Goal: Information Seeking & Learning: Learn about a topic

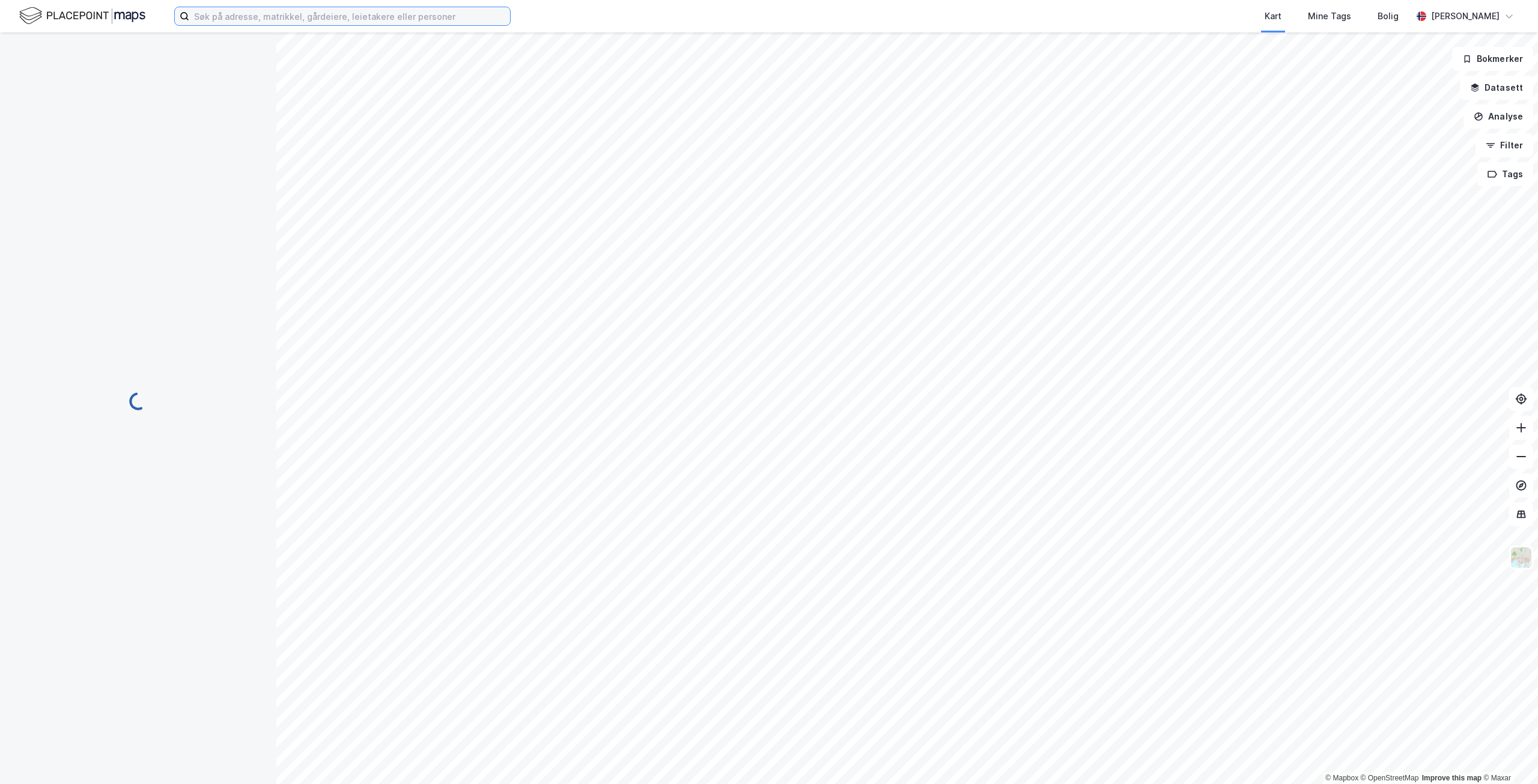
click at [441, 23] on input at bounding box center [349, 17] width 321 height 18
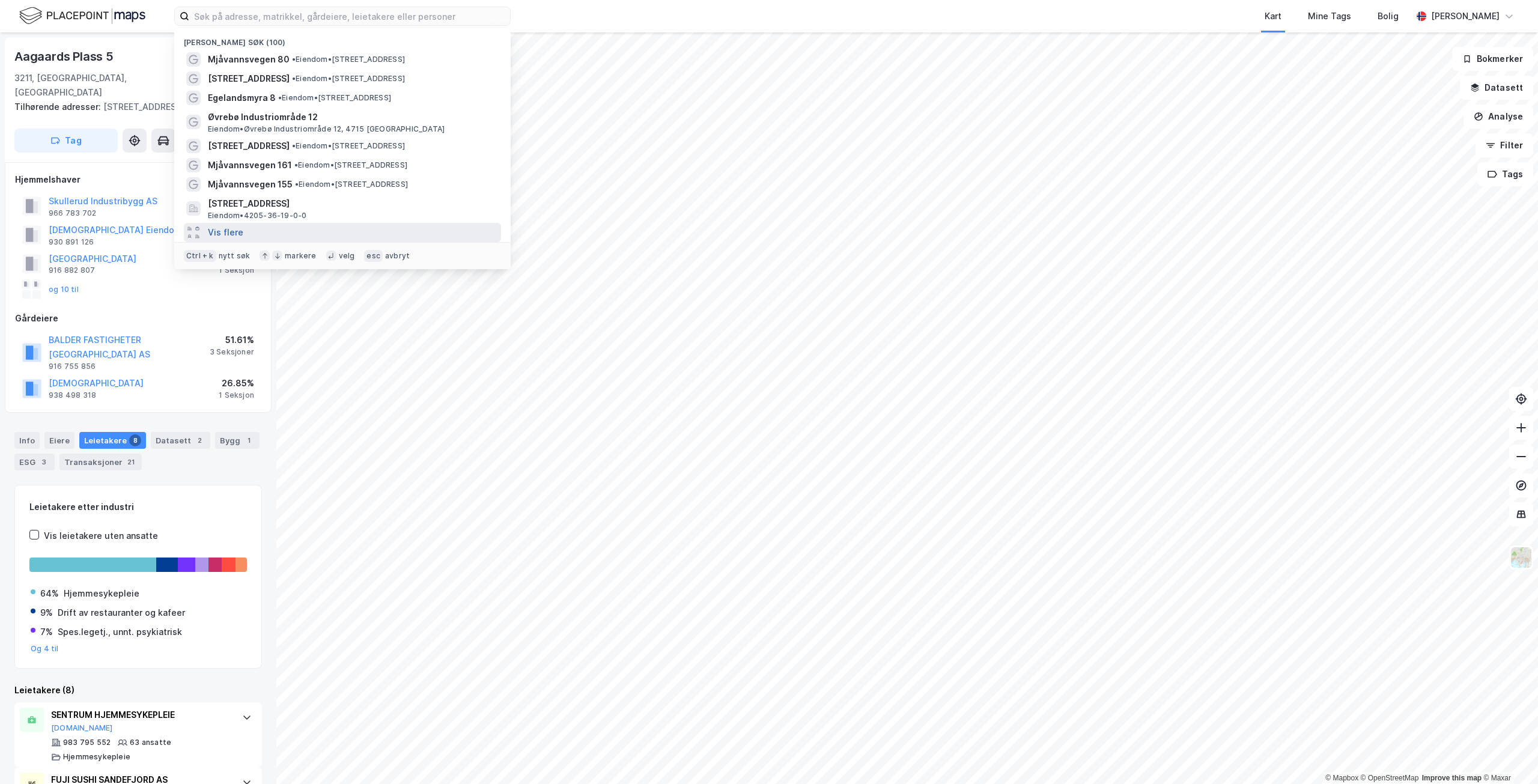
click at [229, 236] on button "Vis flere" at bounding box center [225, 232] width 35 height 14
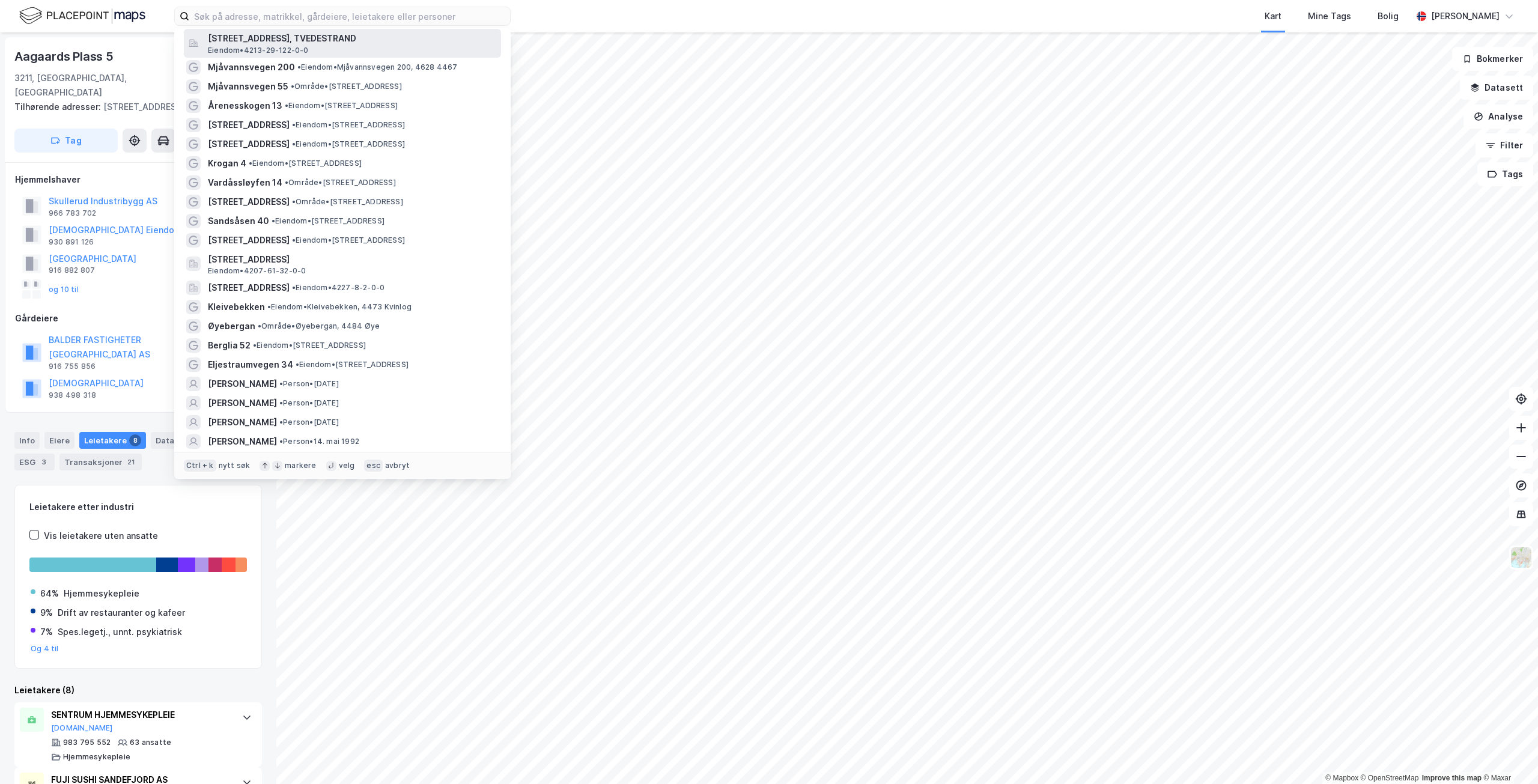
scroll to position [300, 0]
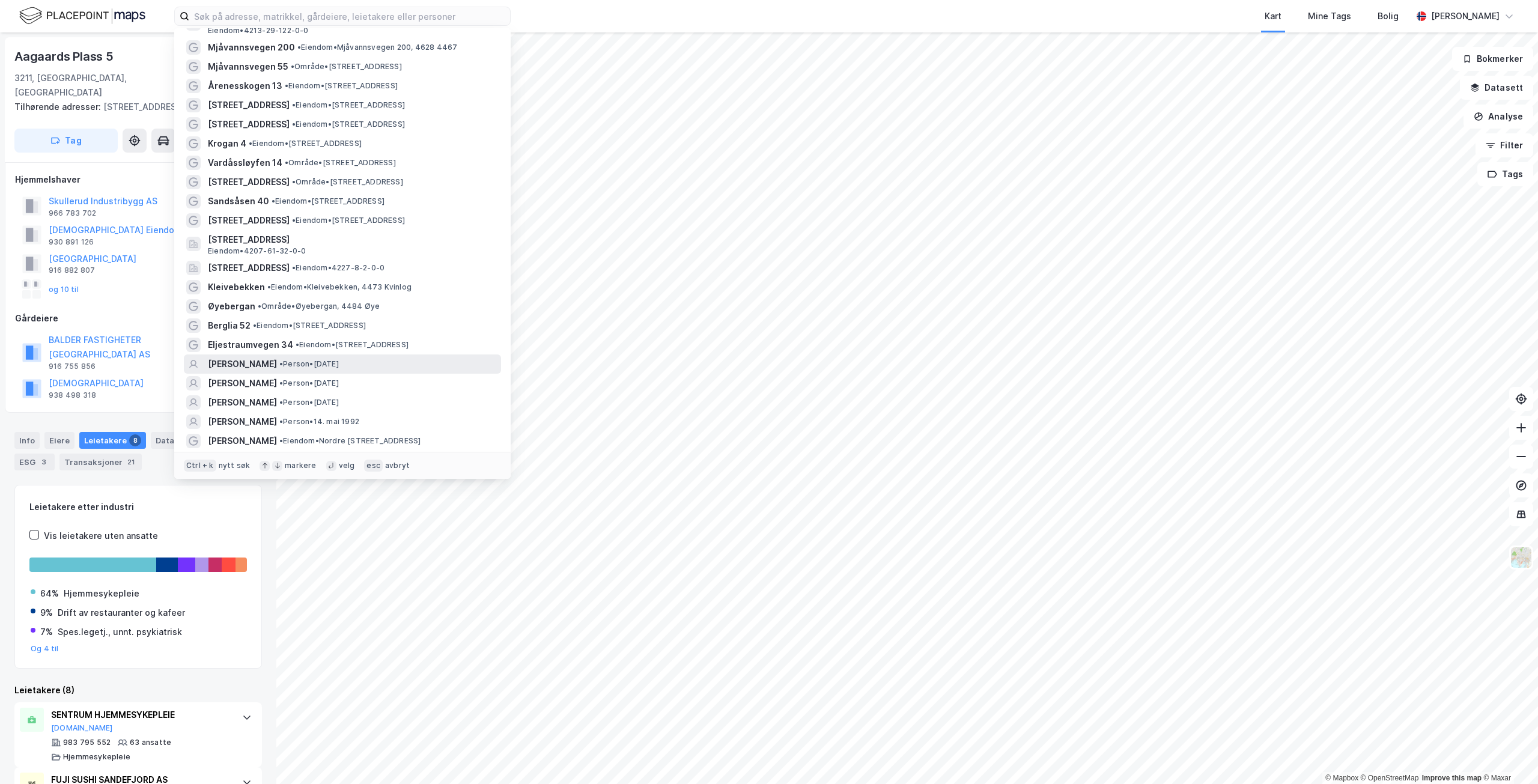
click at [423, 365] on div "[PERSON_NAME] • Person • [DATE]" at bounding box center [353, 363] width 290 height 14
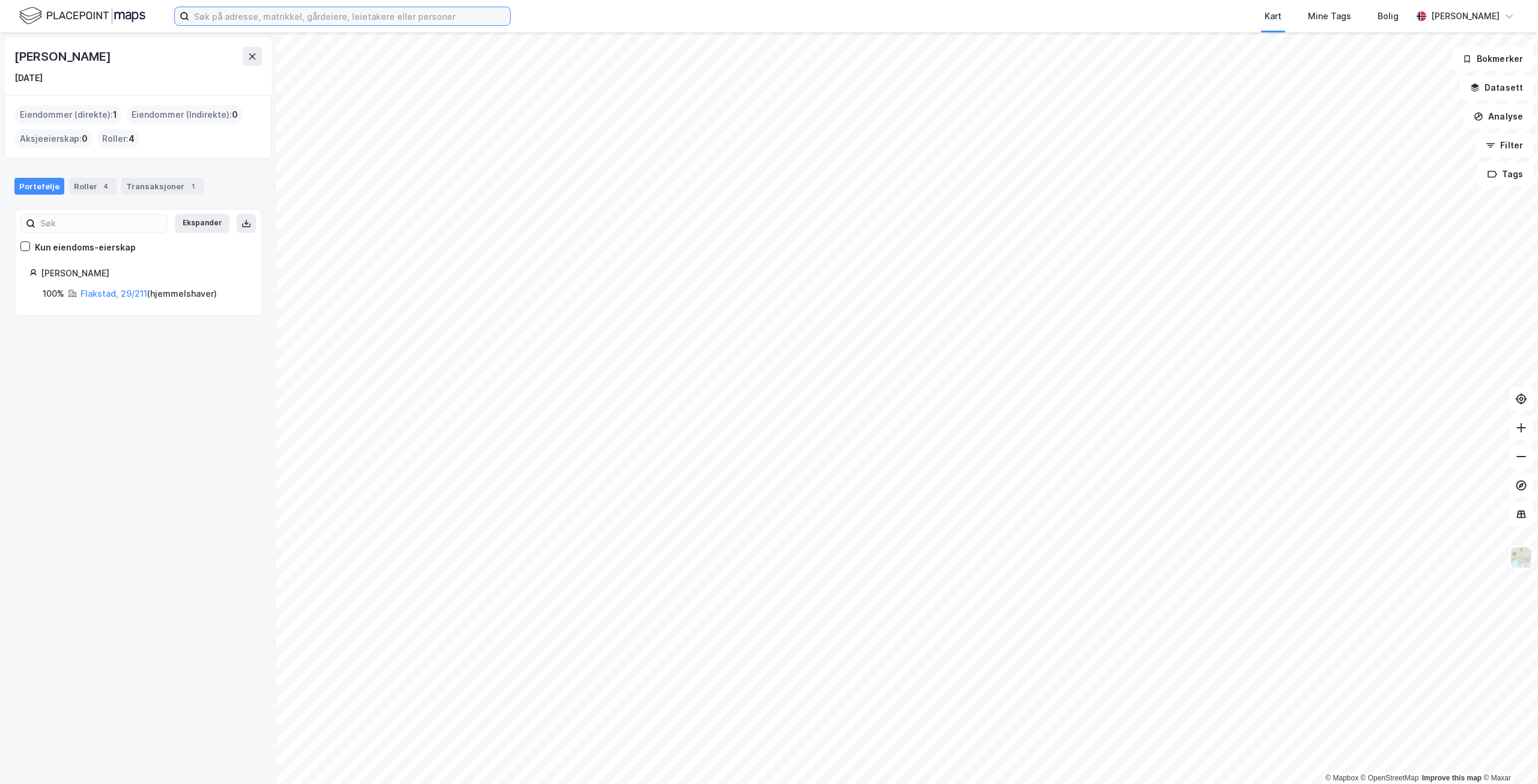
click at [258, 14] on input at bounding box center [349, 17] width 321 height 18
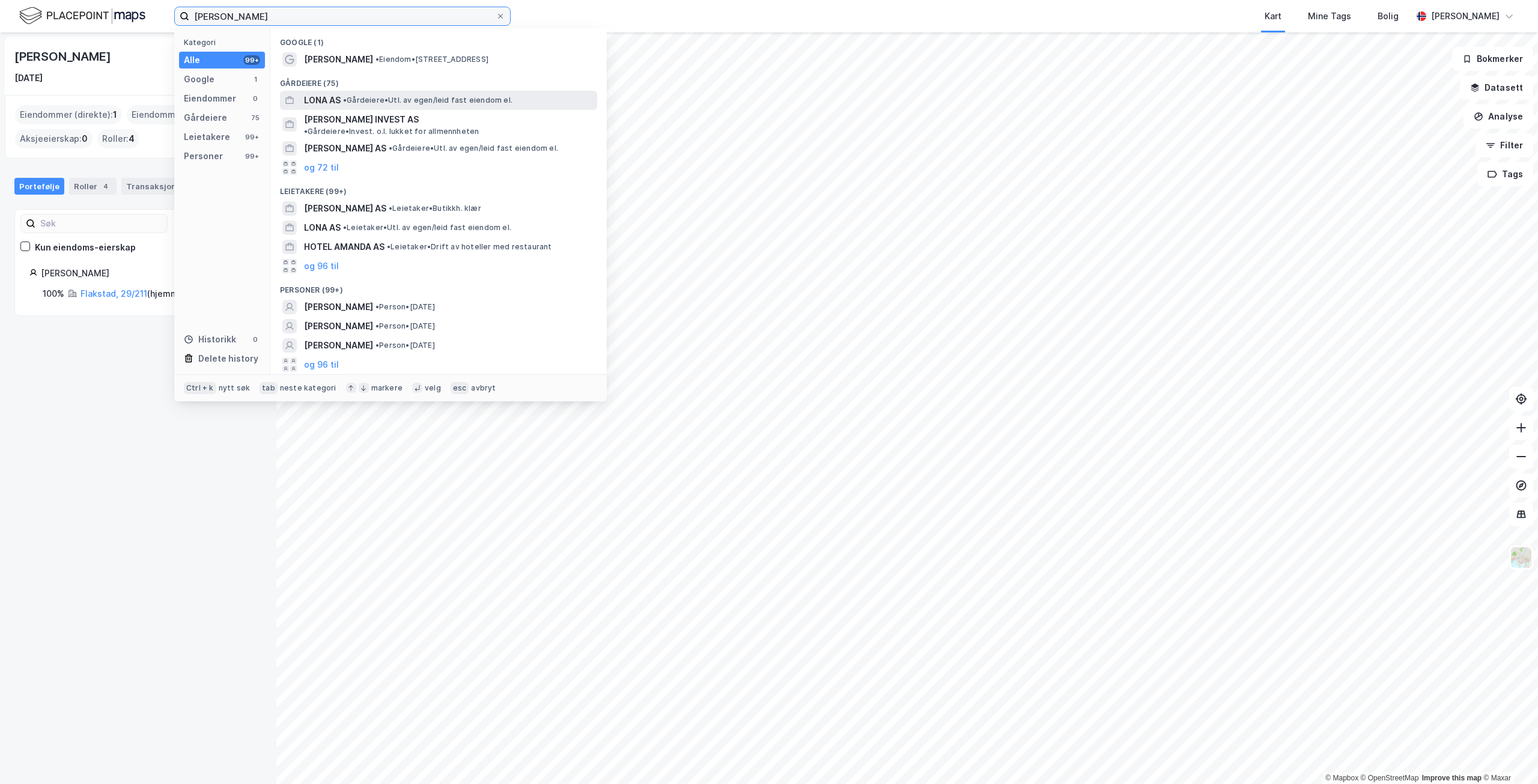
type input "[PERSON_NAME]"
click at [423, 97] on span "• Gårdeiere • Utl. av egen/leid fast eiendom el." at bounding box center [428, 100] width 170 height 10
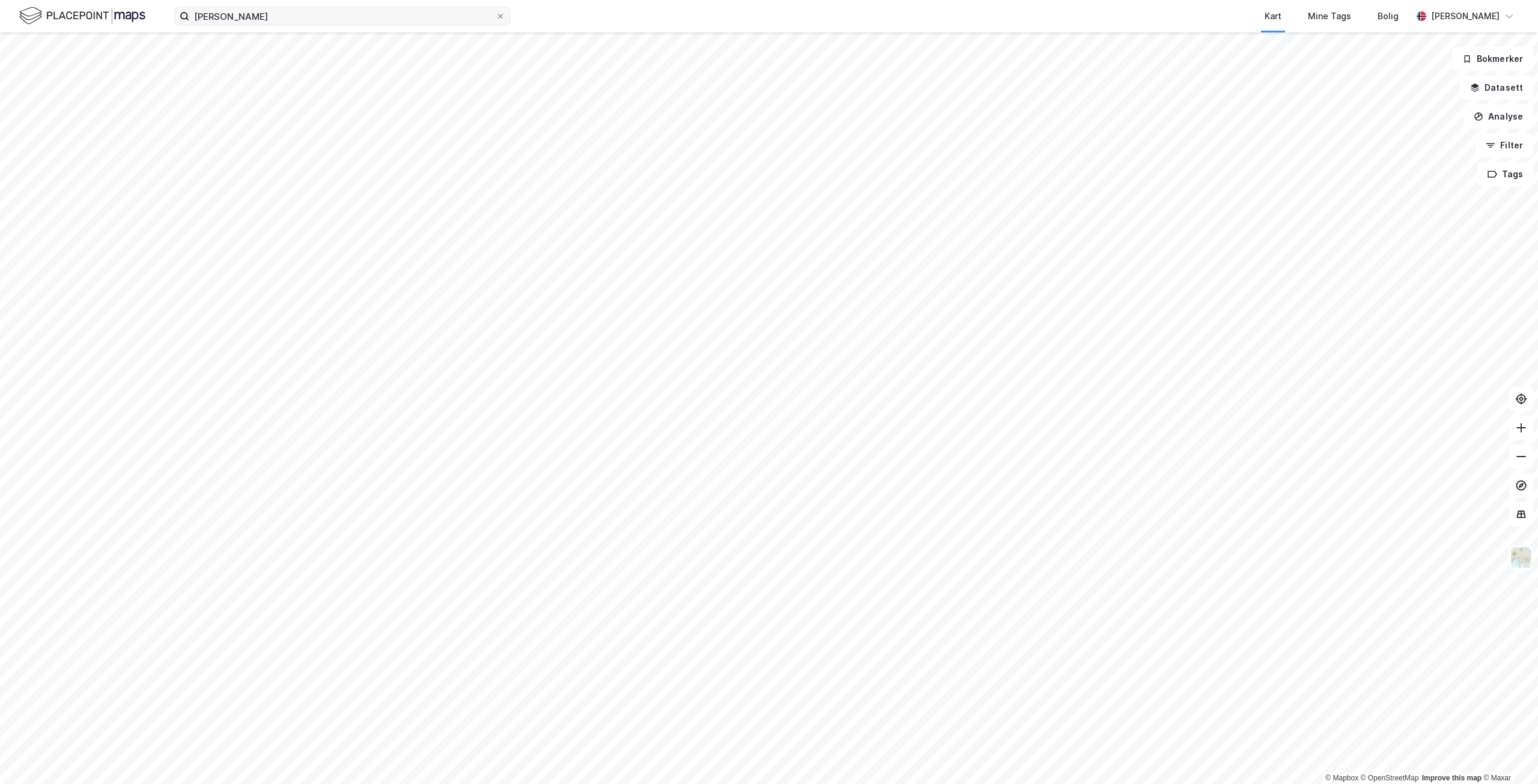
drag, startPoint x: 504, startPoint y: 13, endPoint x: 456, endPoint y: 13, distance: 48.0
click at [503, 13] on icon at bounding box center [501, 17] width 8 height 8
click at [495, 13] on input "[PERSON_NAME]" at bounding box center [342, 17] width 306 height 18
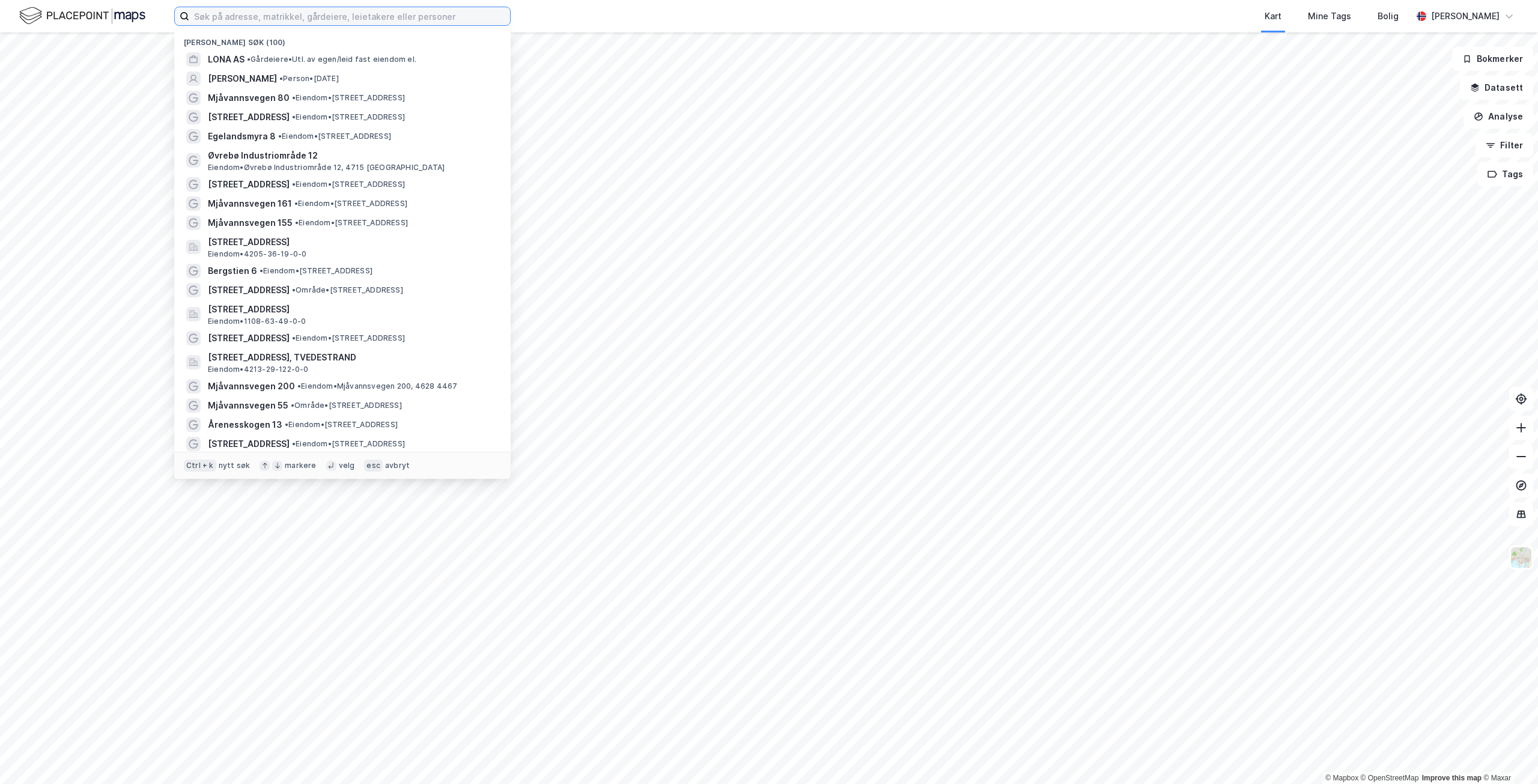
type input "i"
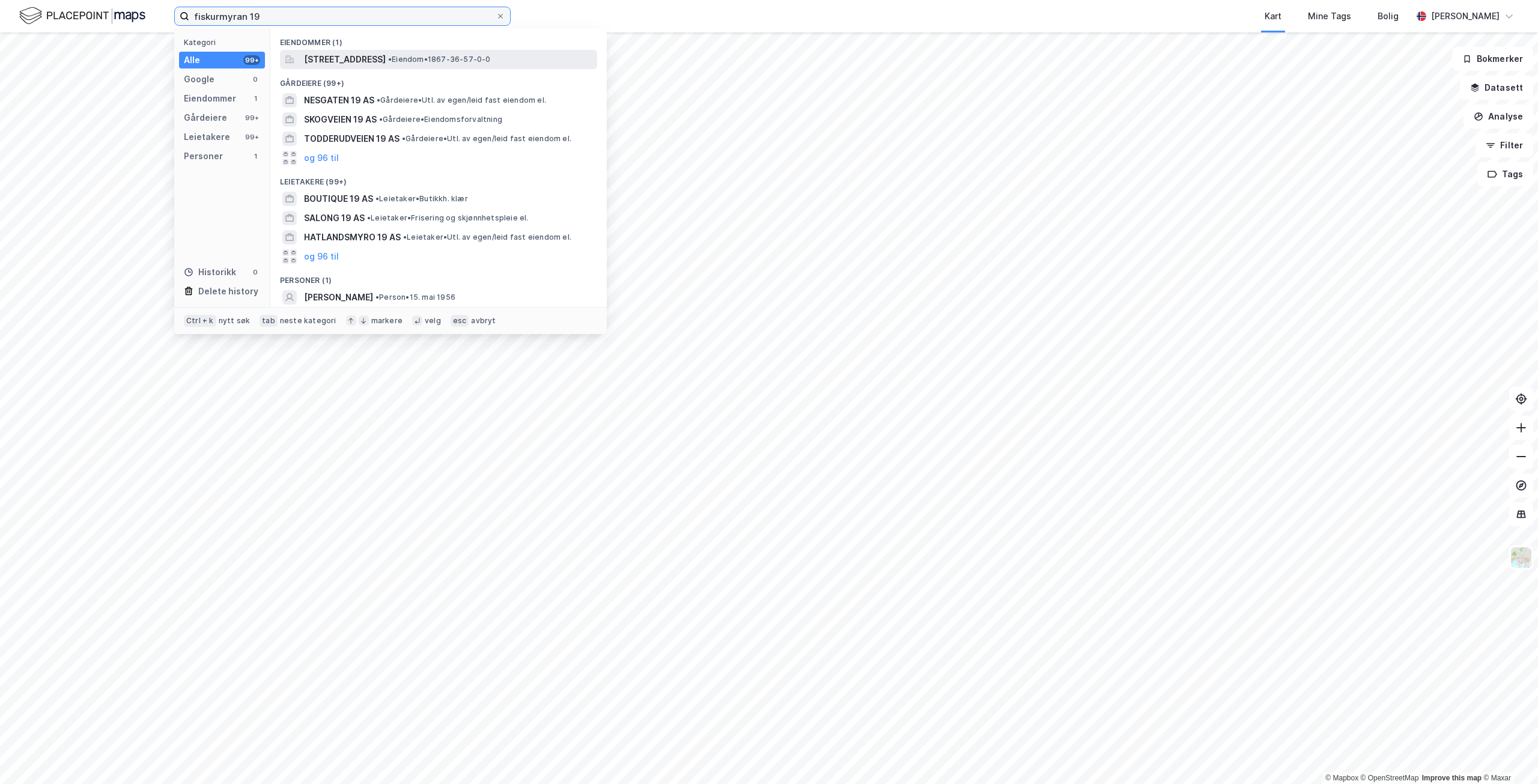
type input "fiskurmyran 19"
click at [381, 61] on span "[STREET_ADDRESS]" at bounding box center [345, 59] width 82 height 14
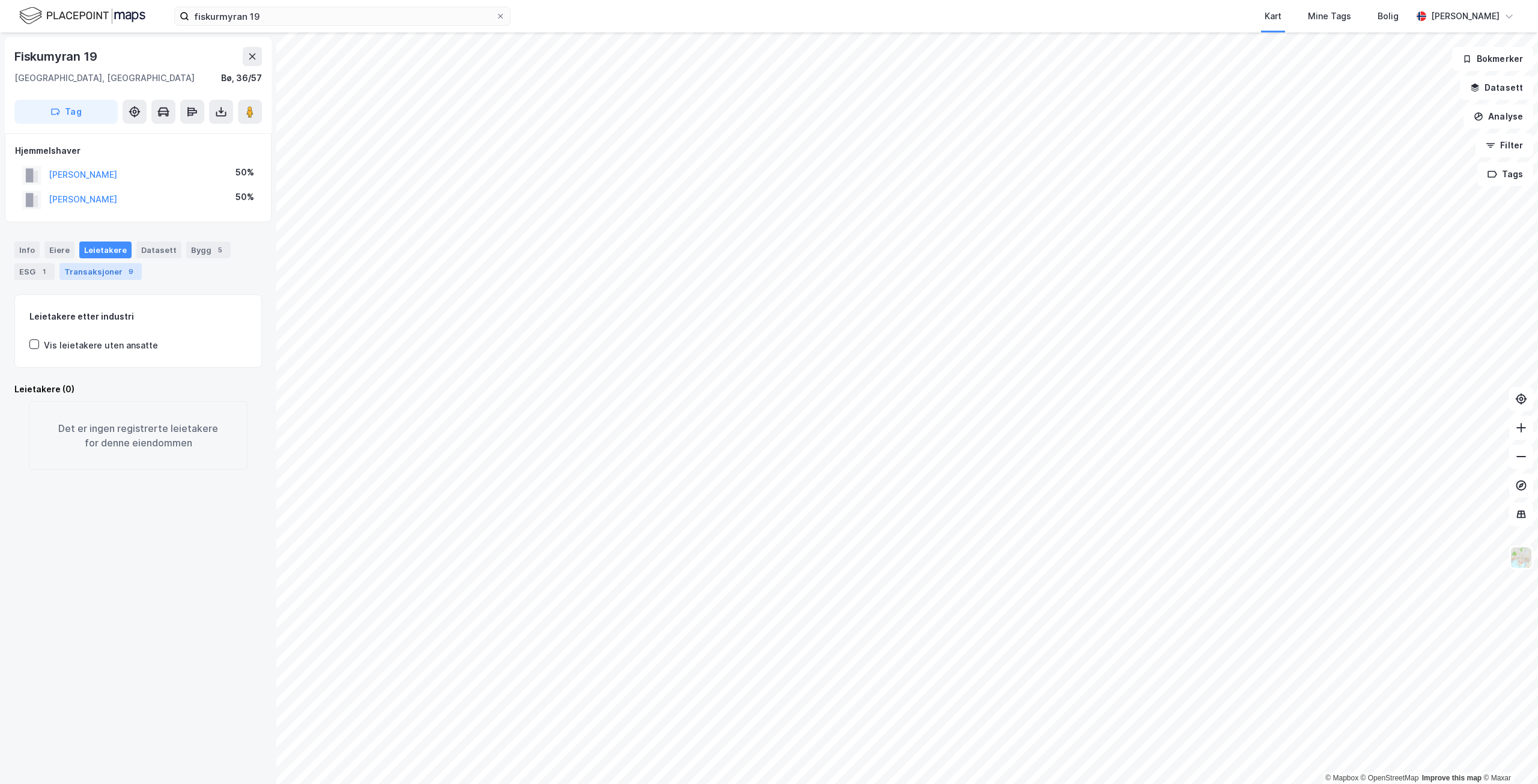
click at [88, 274] on div "Transaksjoner 9" at bounding box center [101, 272] width 83 height 17
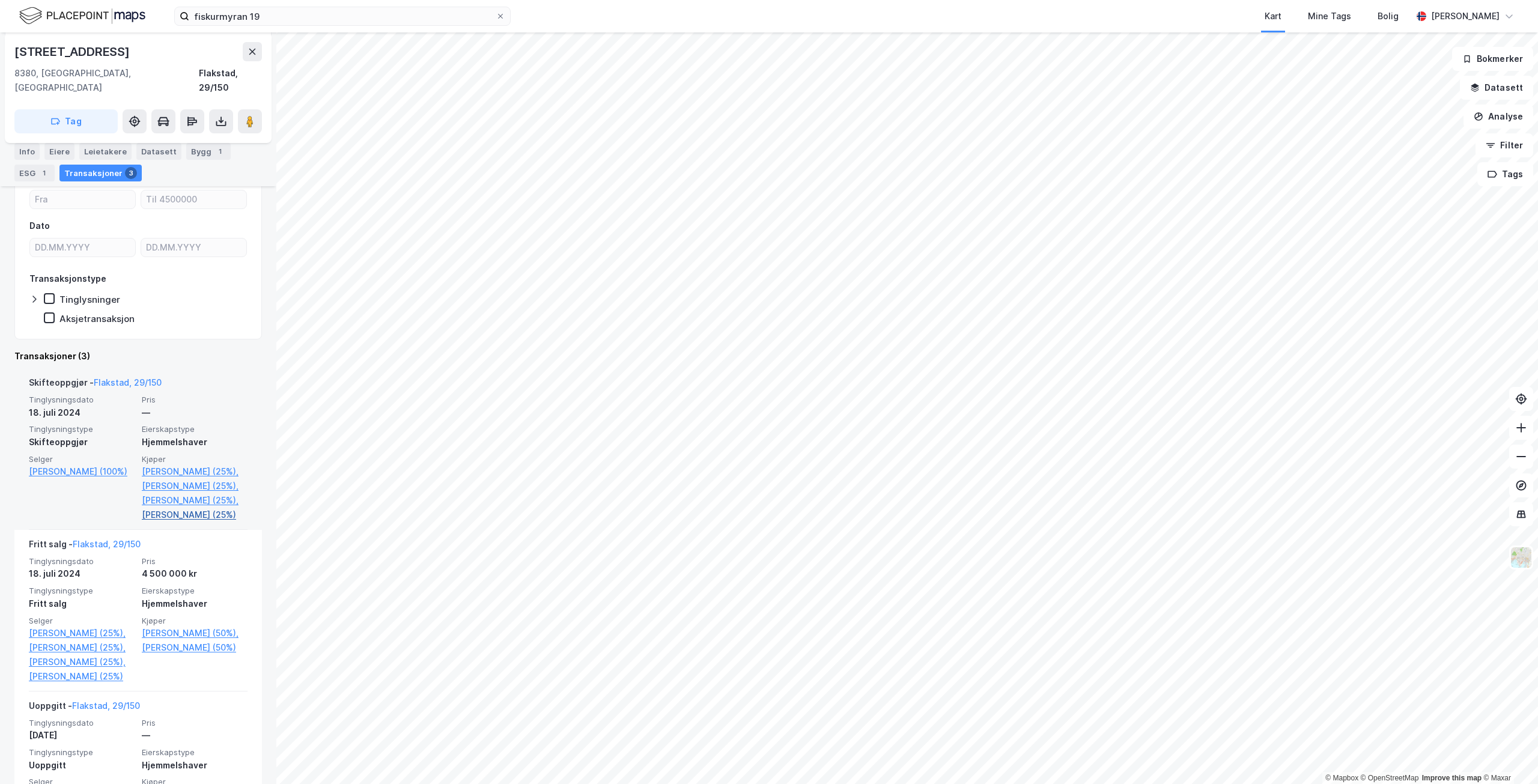
scroll to position [176, 0]
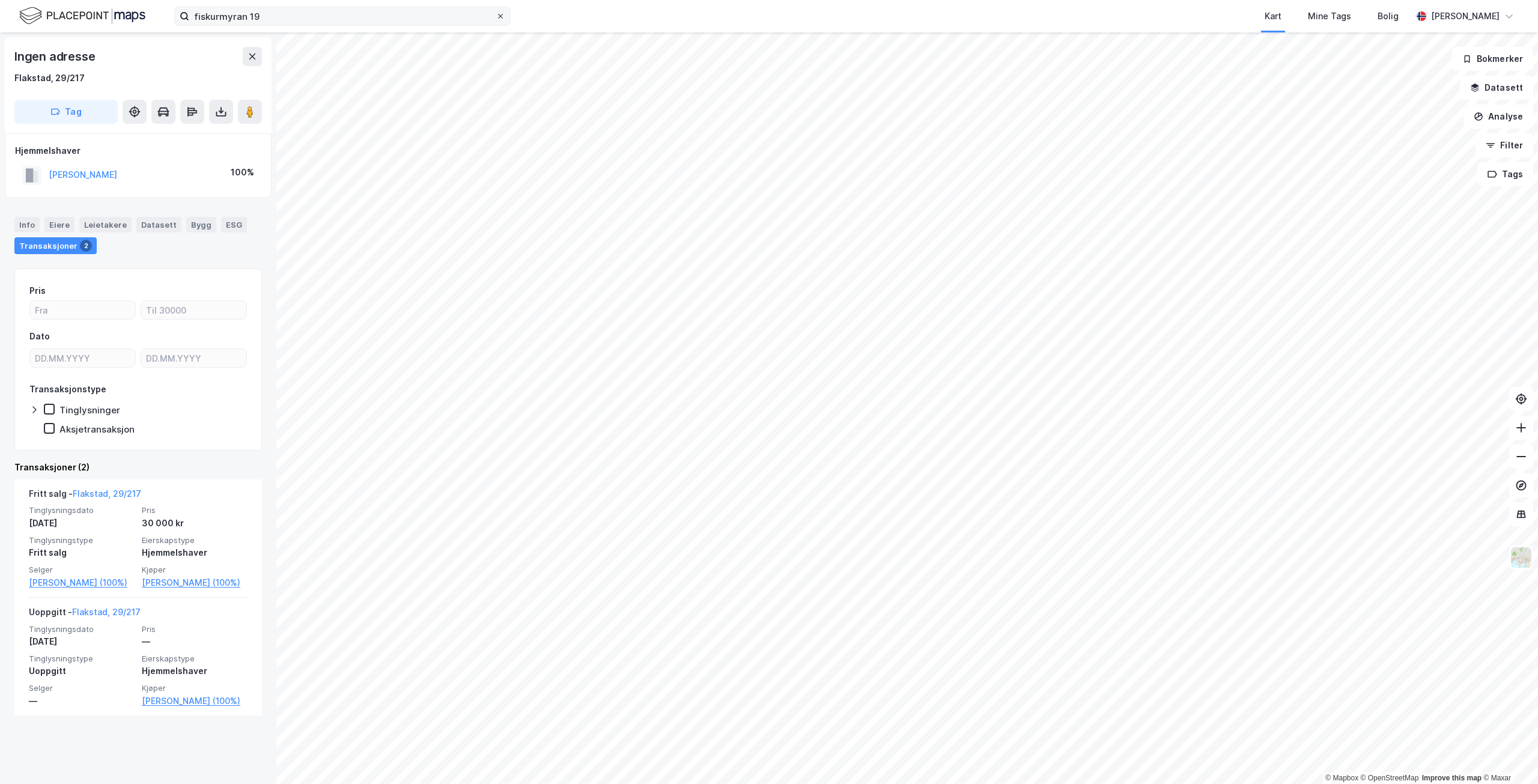
click at [495, 16] on span at bounding box center [500, 16] width 10 height 10
click at [495, 16] on input "fiskurmyran 19" at bounding box center [342, 17] width 306 height 18
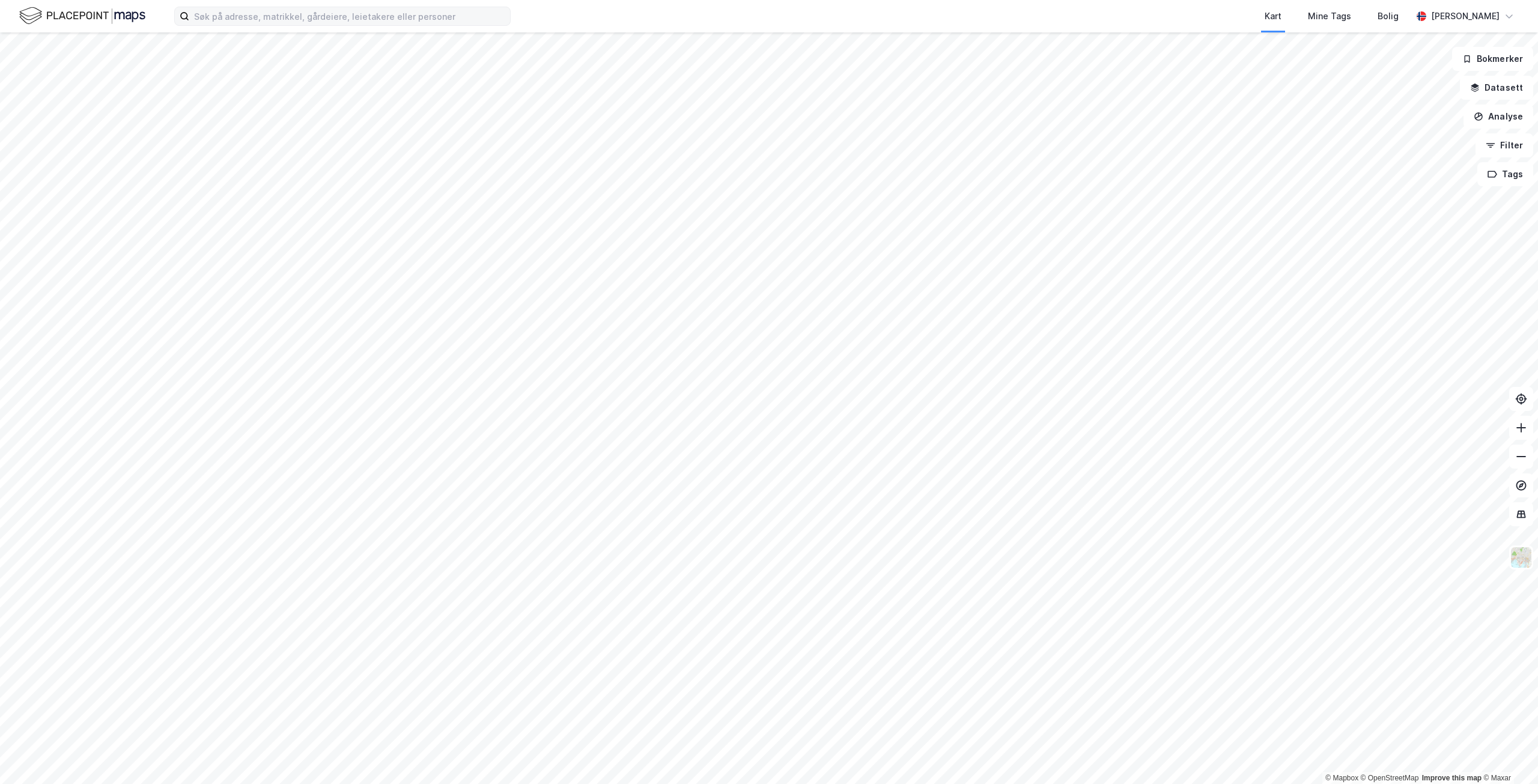
click at [754, 783] on html "Kart Mine Tags Bolig [PERSON_NAME] © Mapbox © OpenStreetMap Improve this map © …" at bounding box center [769, 392] width 1538 height 784
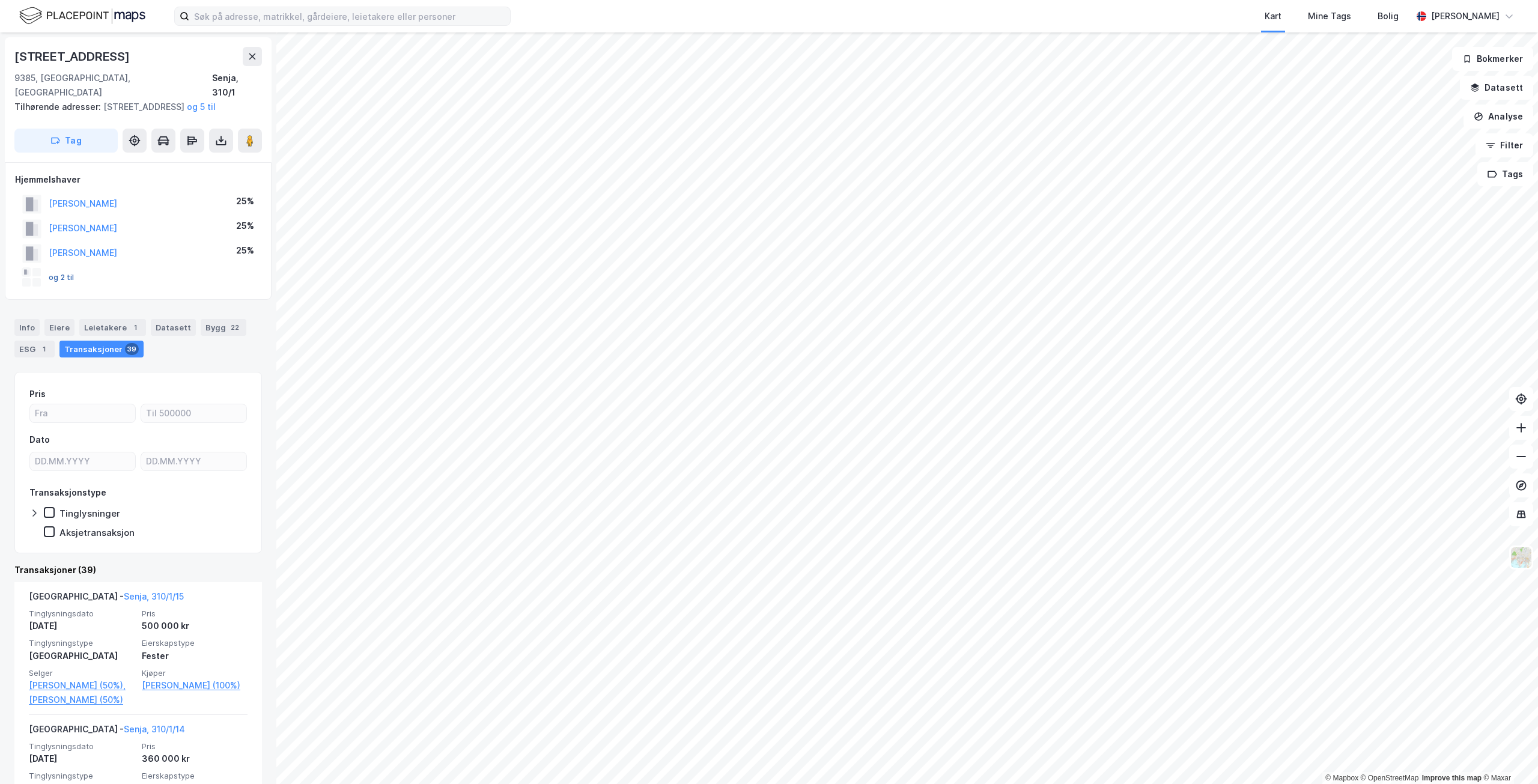
click at [0, 0] on button "og 2 til" at bounding box center [0, 0] width 0 height 0
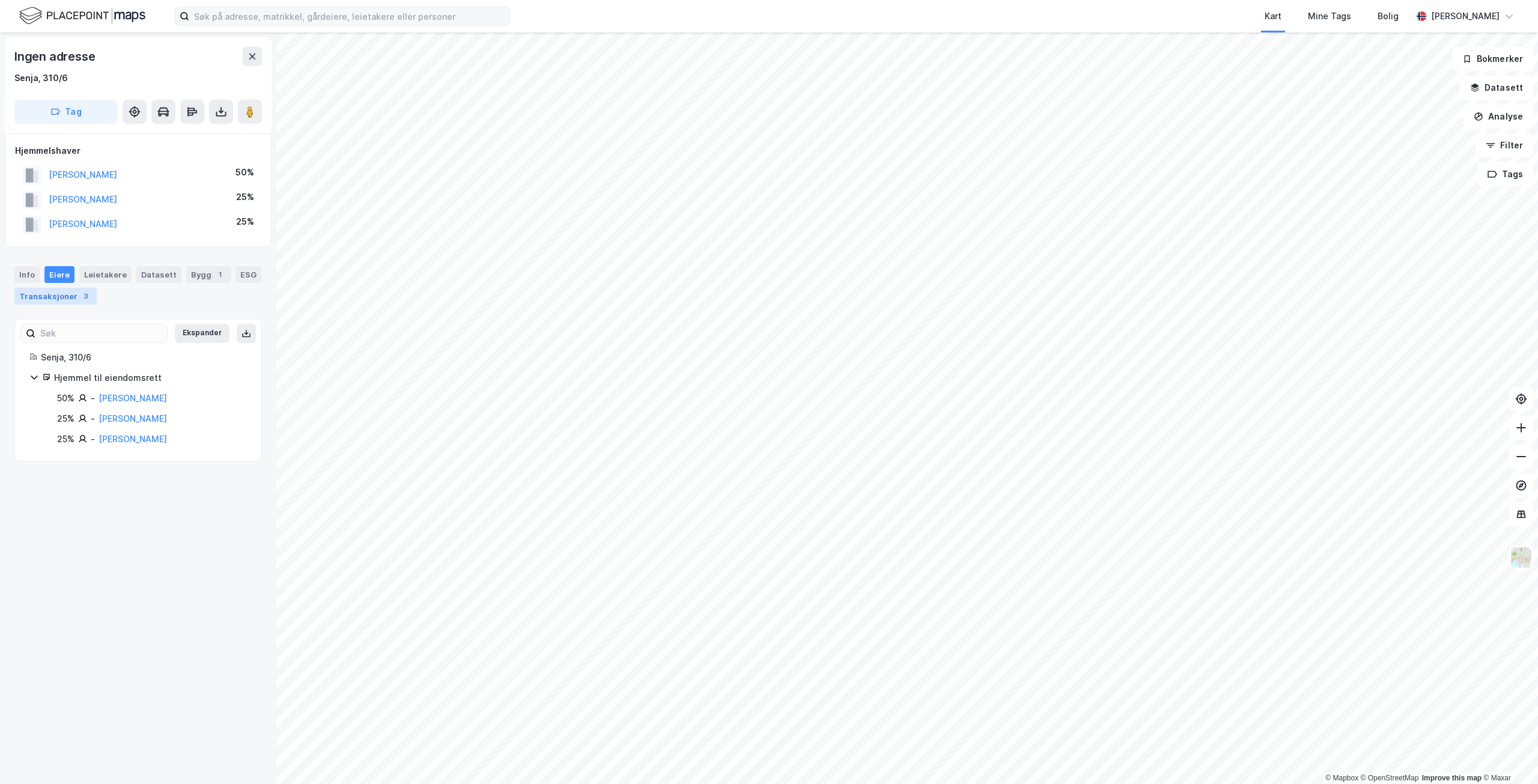
click at [56, 290] on div "Transaksjoner 3" at bounding box center [56, 296] width 83 height 17
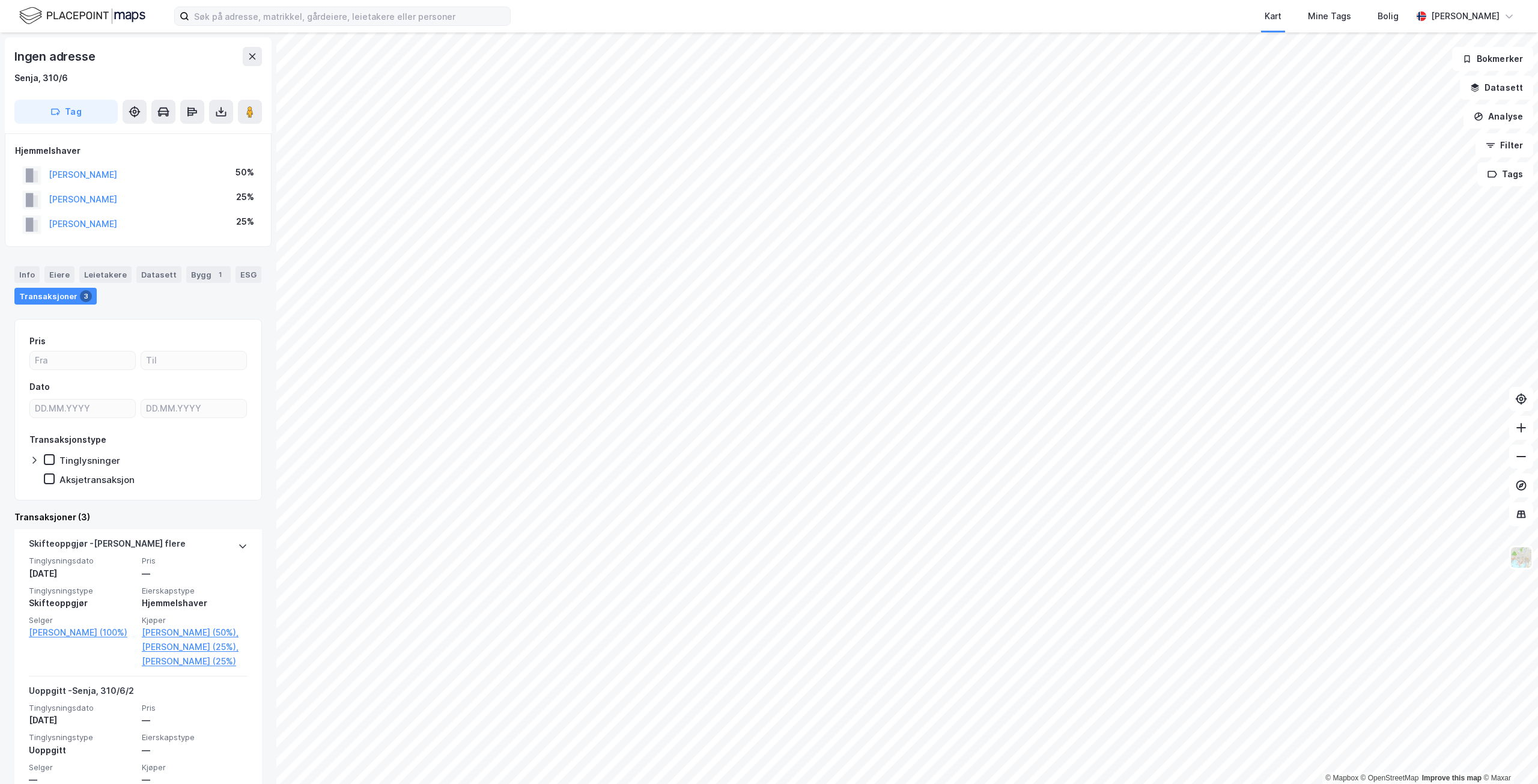
click at [52, 292] on div "Transaksjoner 3" at bounding box center [56, 296] width 83 height 17
click at [32, 279] on div "Info" at bounding box center [27, 275] width 26 height 17
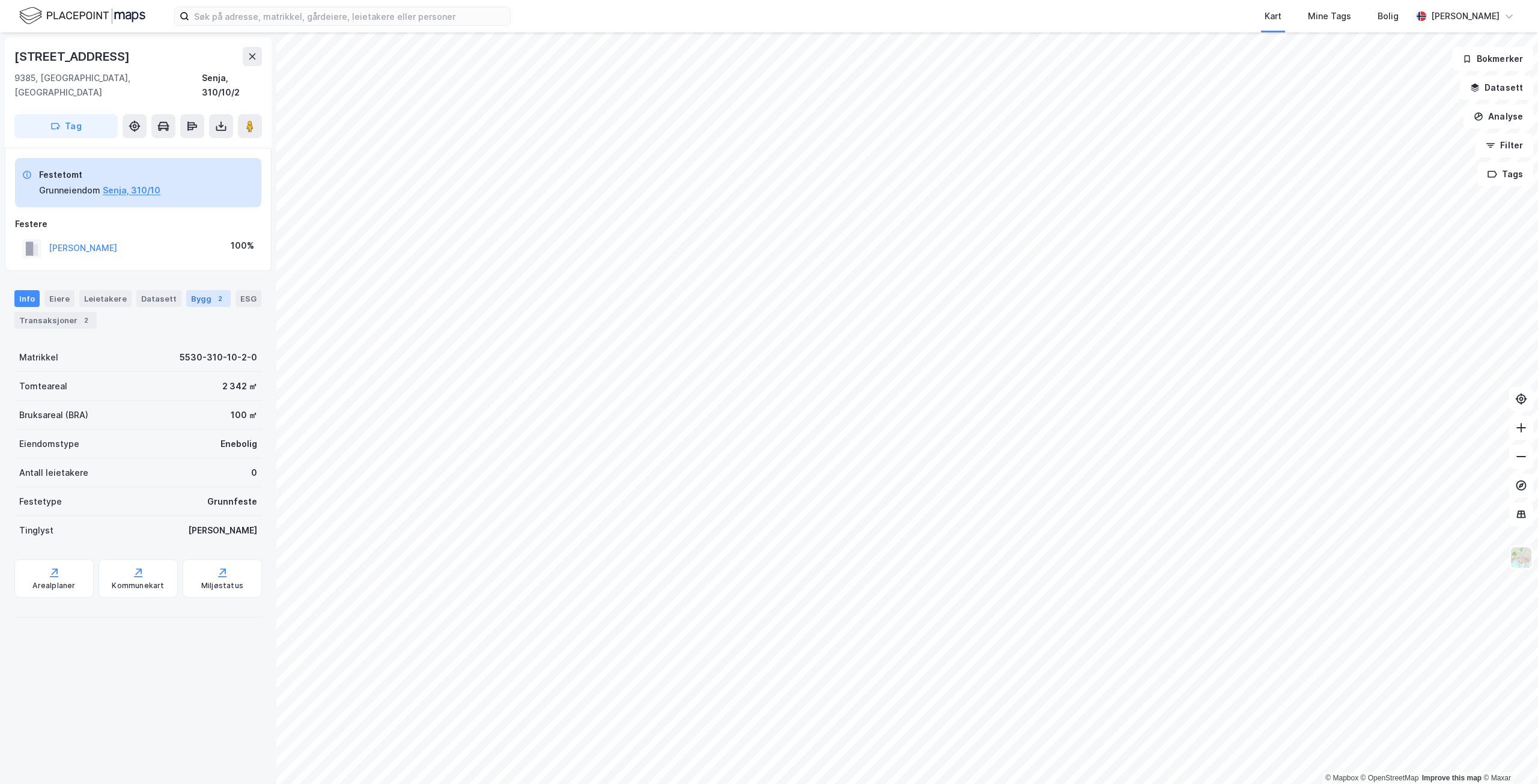
click at [186, 290] on div "Bygg 2" at bounding box center [208, 299] width 44 height 17
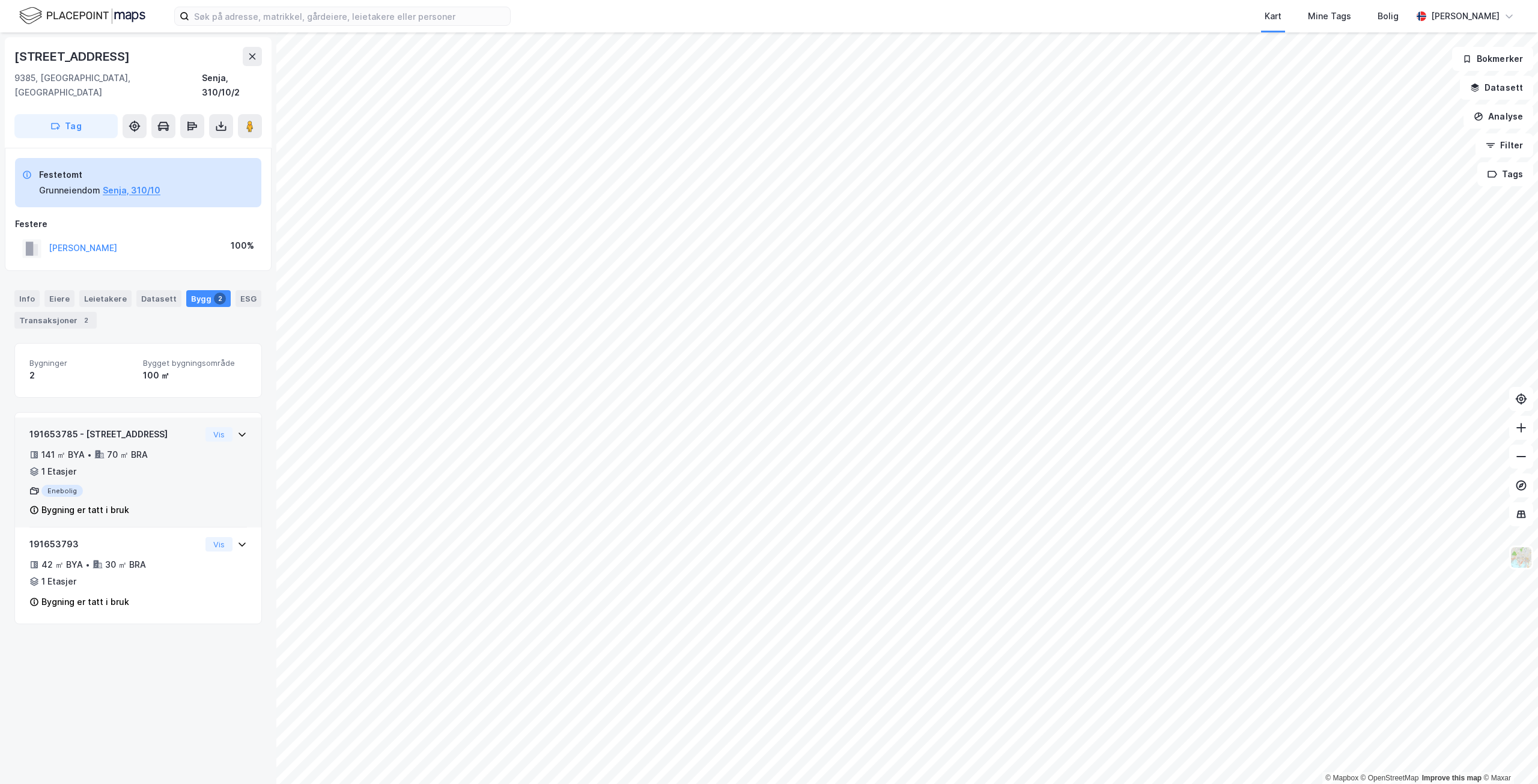
click at [150, 485] on div "Enebolig" at bounding box center [115, 491] width 171 height 12
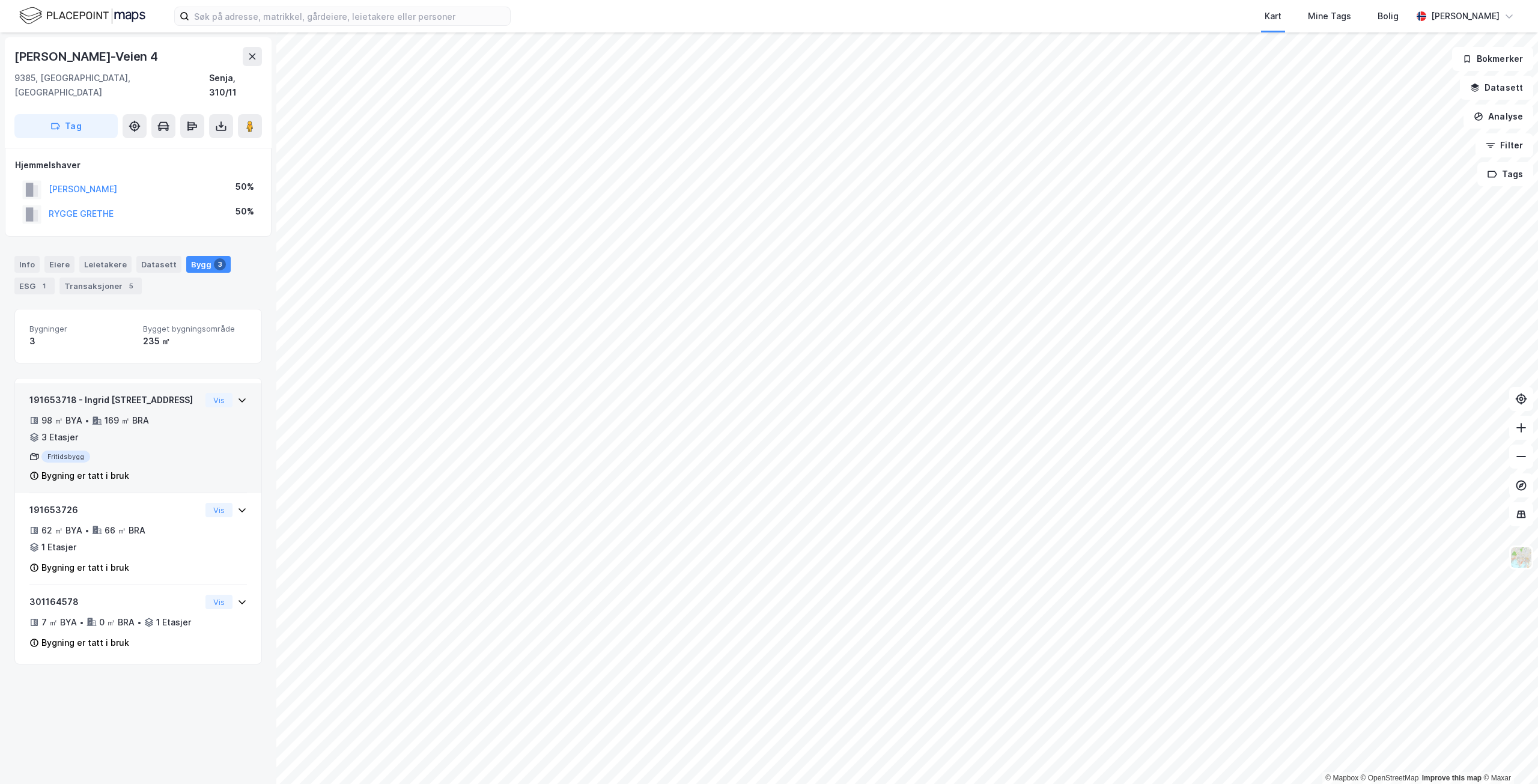
click at [126, 413] on div "169 ㎡ BRA" at bounding box center [126, 420] width 44 height 14
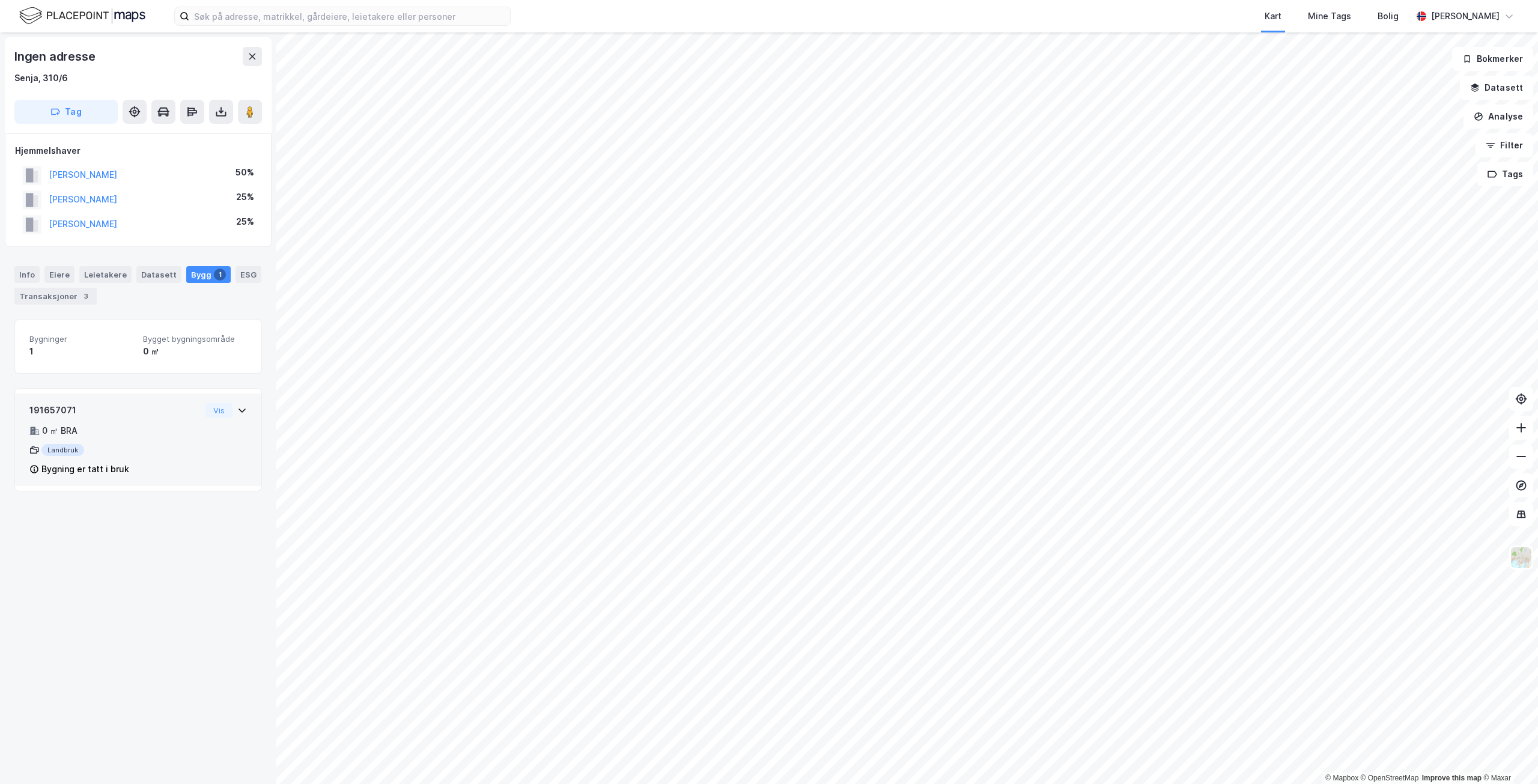
click at [215, 470] on div "191657071 0 ㎡ BRA Landbruk Bygning er tatt i bruk Vis" at bounding box center [138, 444] width 218 height 83
click at [29, 282] on div "Info" at bounding box center [27, 275] width 26 height 17
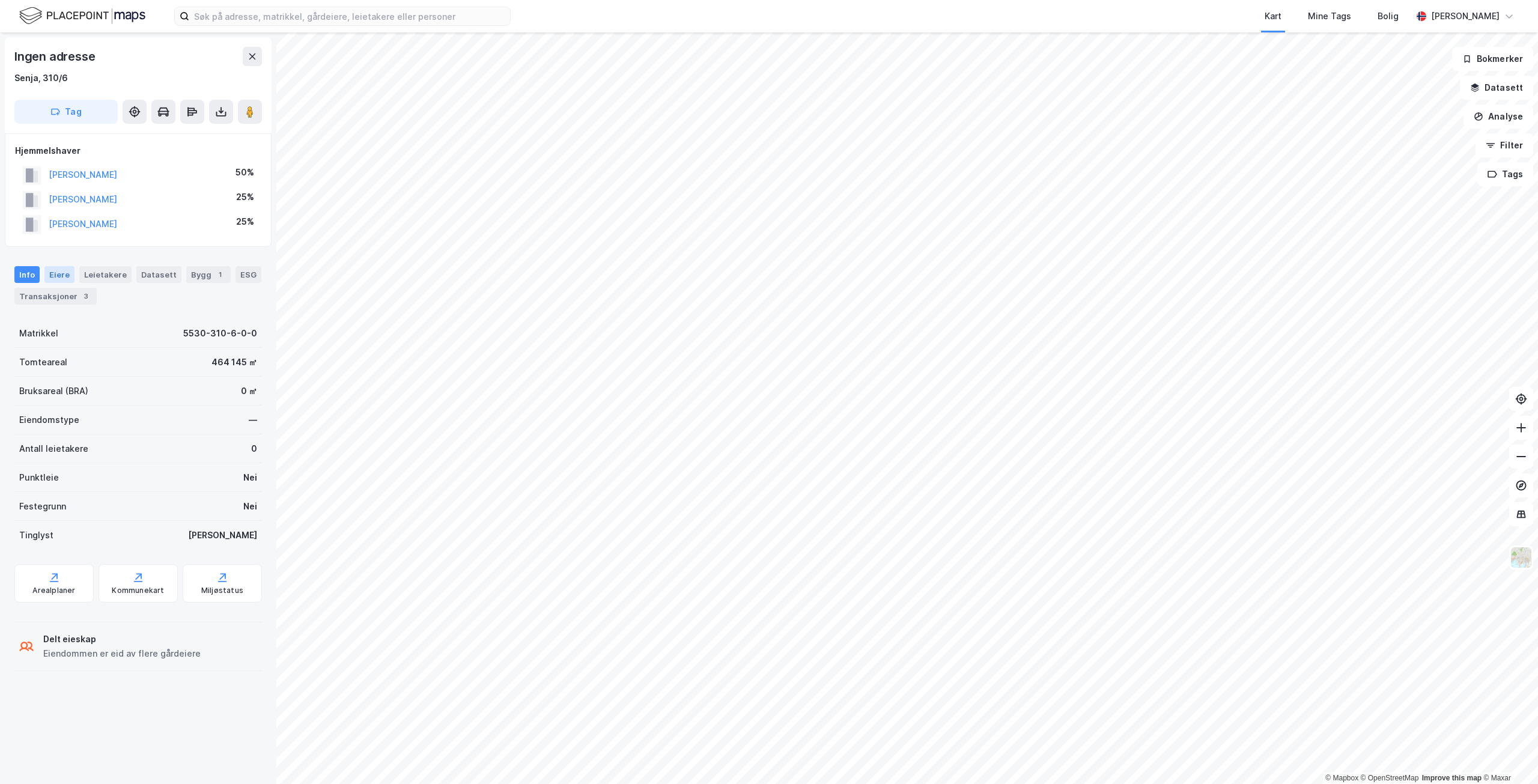
click at [54, 279] on div "Eiere" at bounding box center [59, 275] width 30 height 17
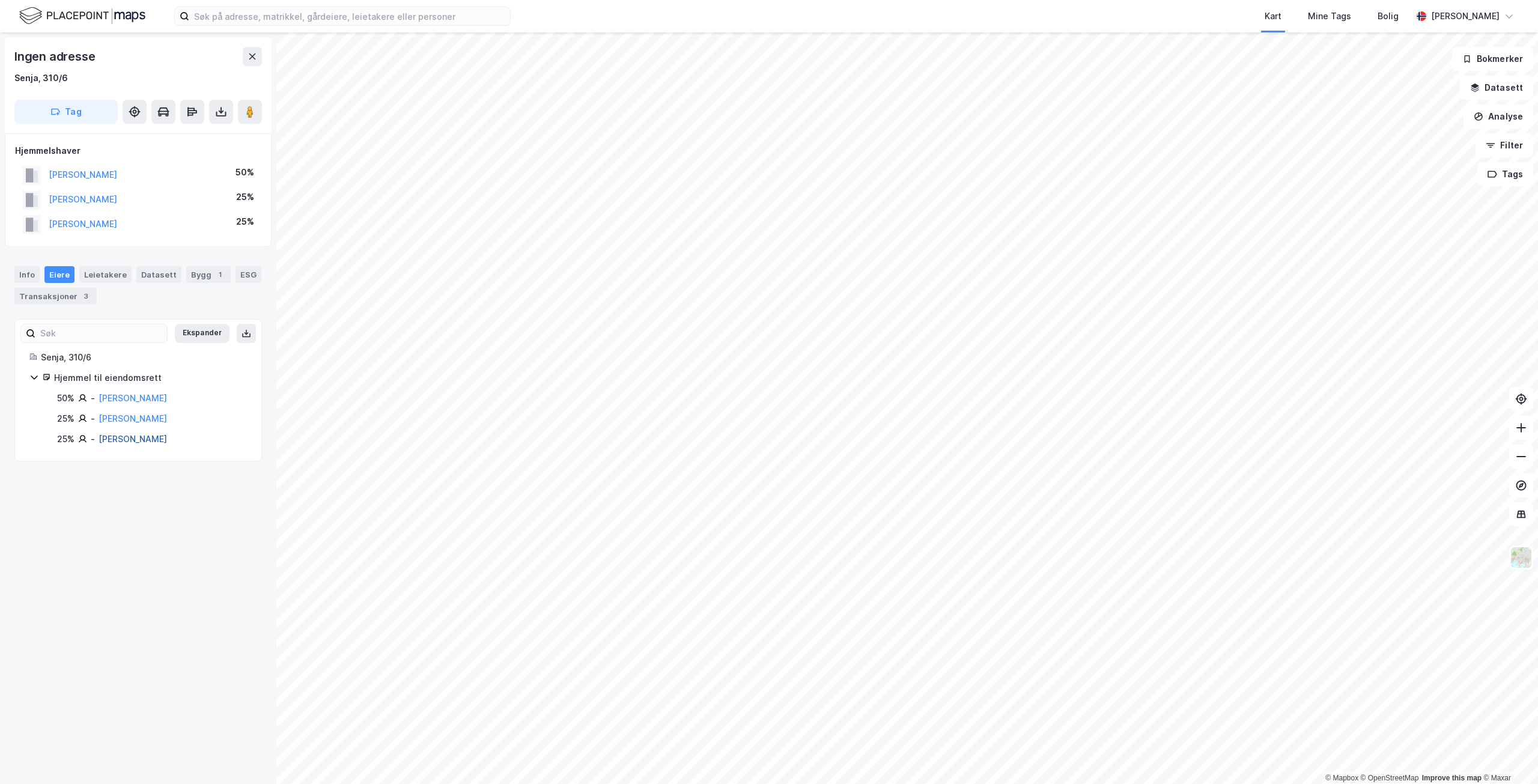
click at [146, 443] on link "[PERSON_NAME]" at bounding box center [132, 439] width 68 height 11
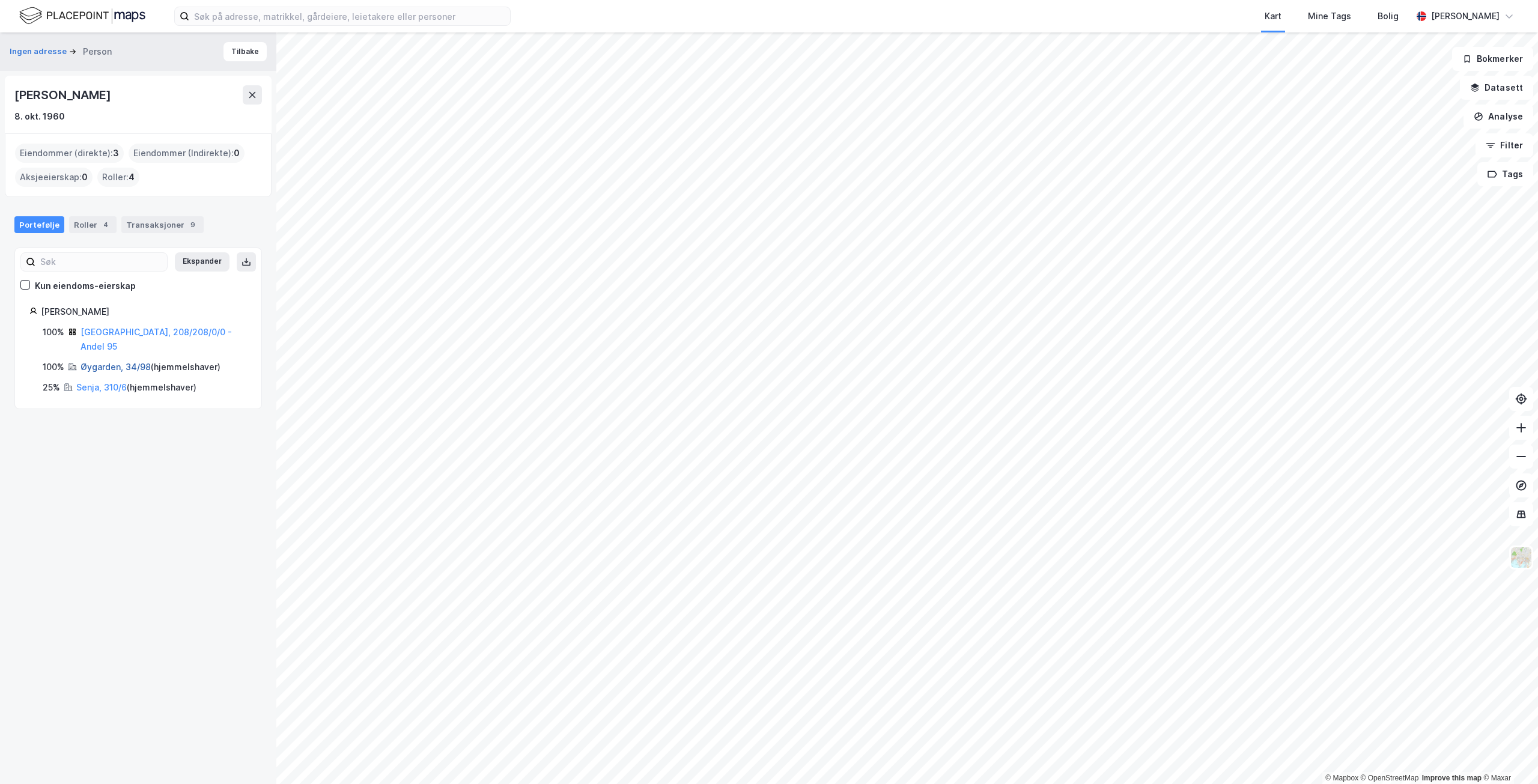
click at [110, 362] on link "Øygarden, 34/98" at bounding box center [116, 367] width 71 height 11
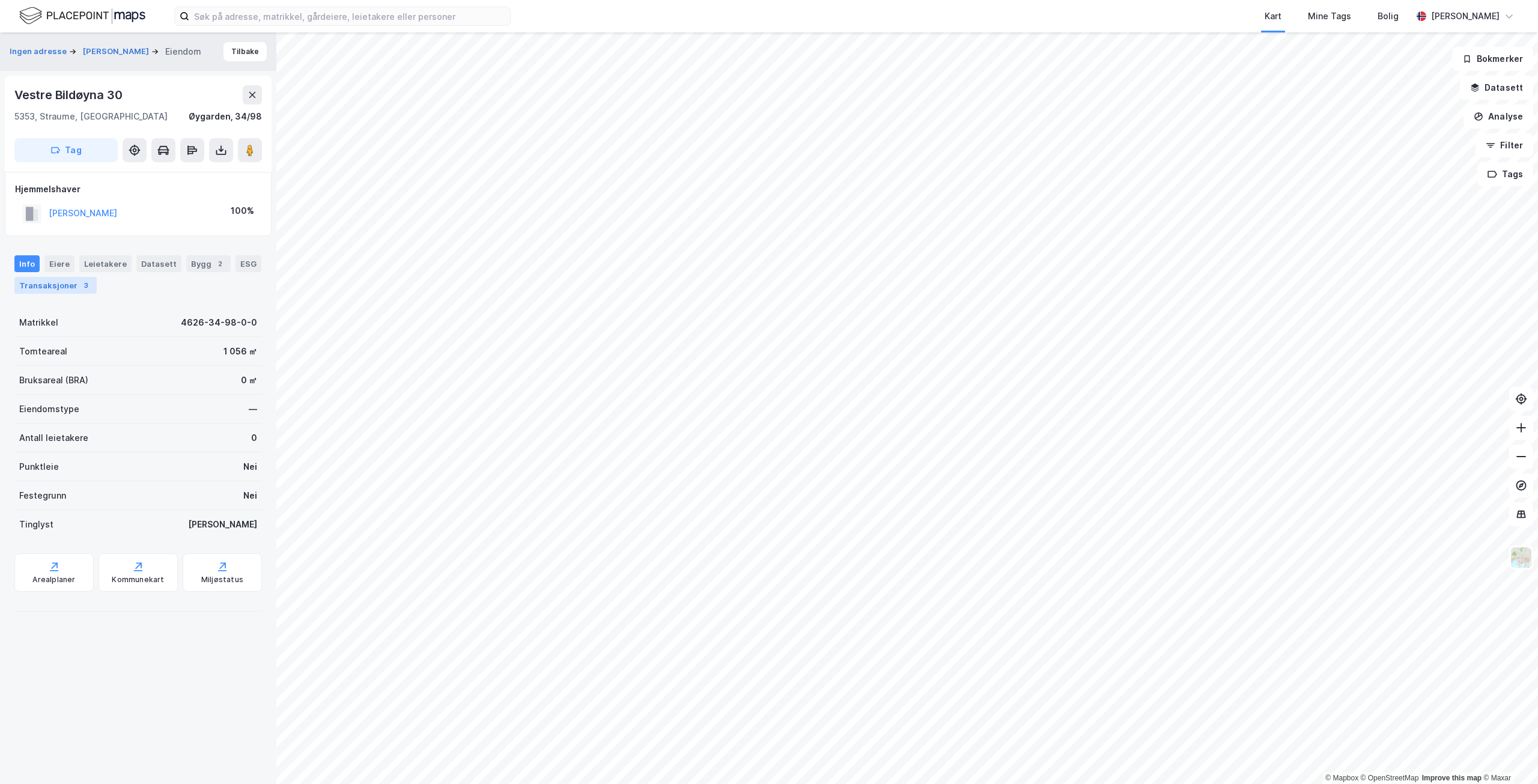
click at [48, 290] on div "Transaksjoner 3" at bounding box center [56, 285] width 83 height 17
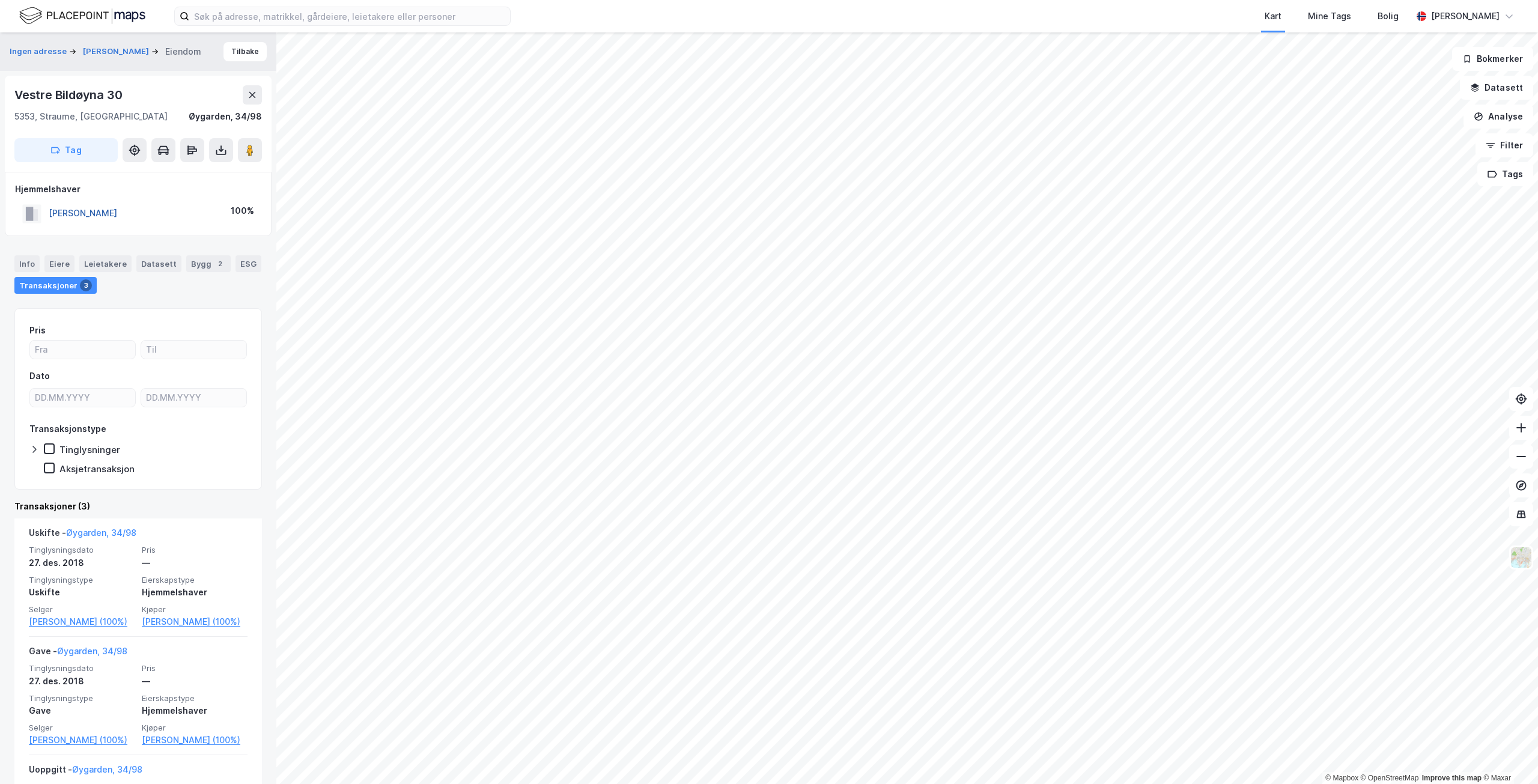
click at [0, 0] on button "[PERSON_NAME]" at bounding box center [0, 0] width 0 height 0
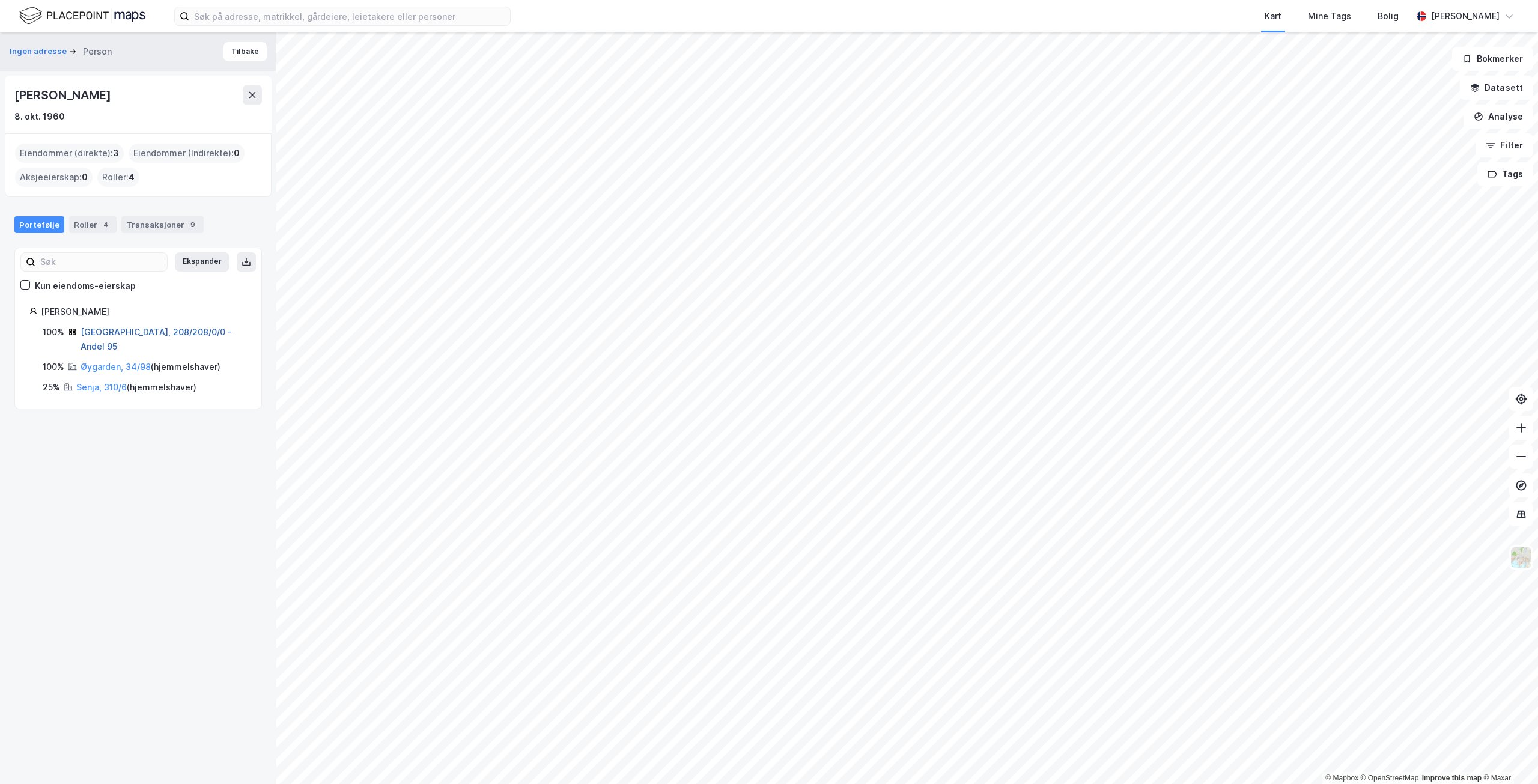
click at [107, 332] on link "[GEOGRAPHIC_DATA], 208/208/0/0 - Andel 95" at bounding box center [156, 338] width 152 height 25
